Goal: Information Seeking & Learning: Find specific fact

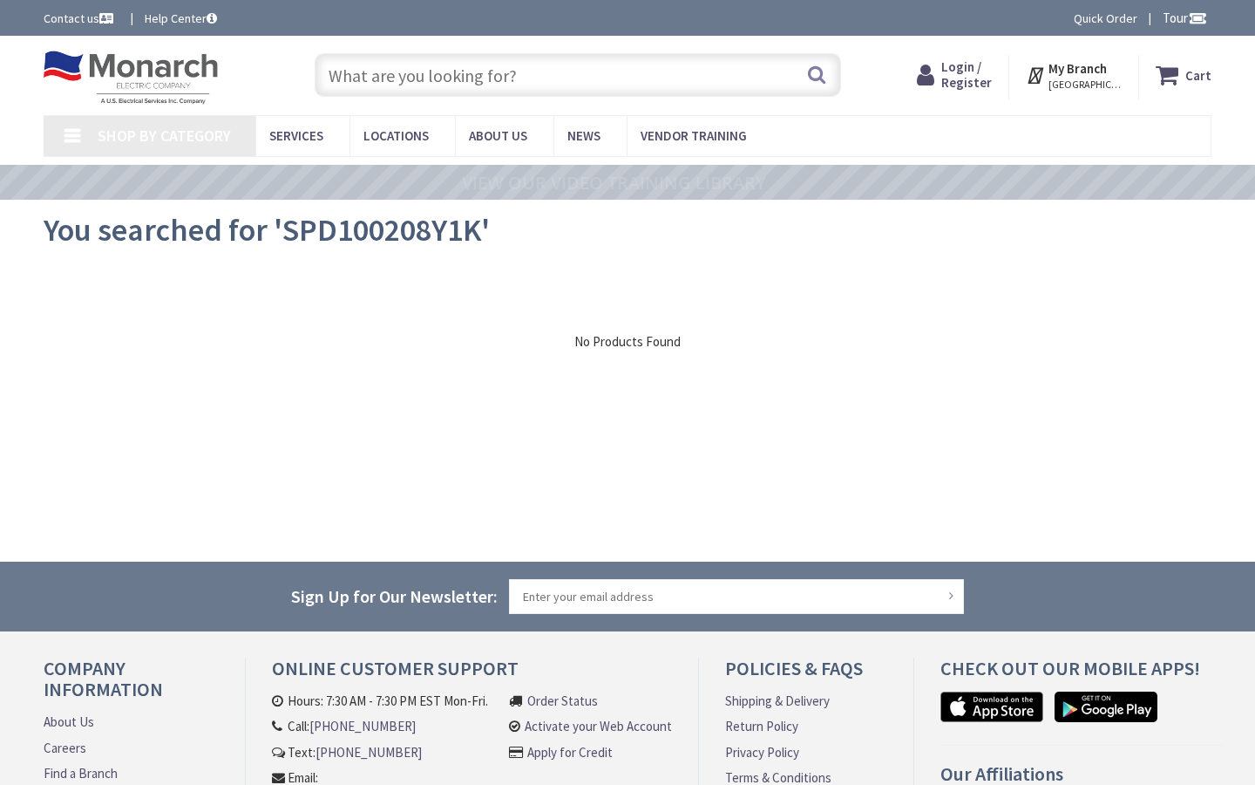
type input "[GEOGRAPHIC_DATA][STREET_ADDRESS][GEOGRAPHIC_DATA]"
